Goal: Task Accomplishment & Management: Complete application form

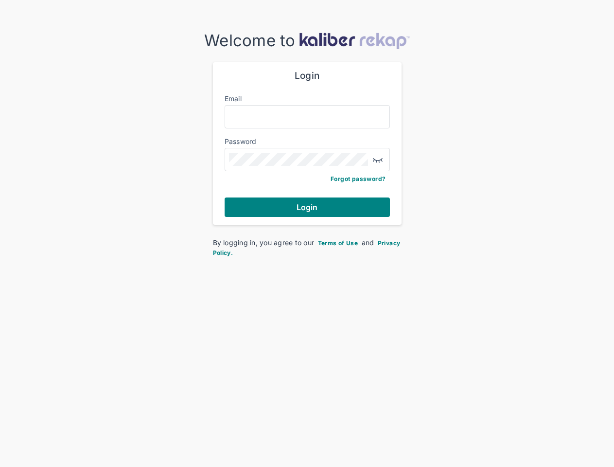
click at [307, 233] on div "Welcome to Login Email Password Forgot password? Login By logging in, you agree…" at bounding box center [307, 144] width 614 height 226
click at [381, 160] on img "button" at bounding box center [378, 160] width 12 height 12
